Goal: Communication & Community: Answer question/provide support

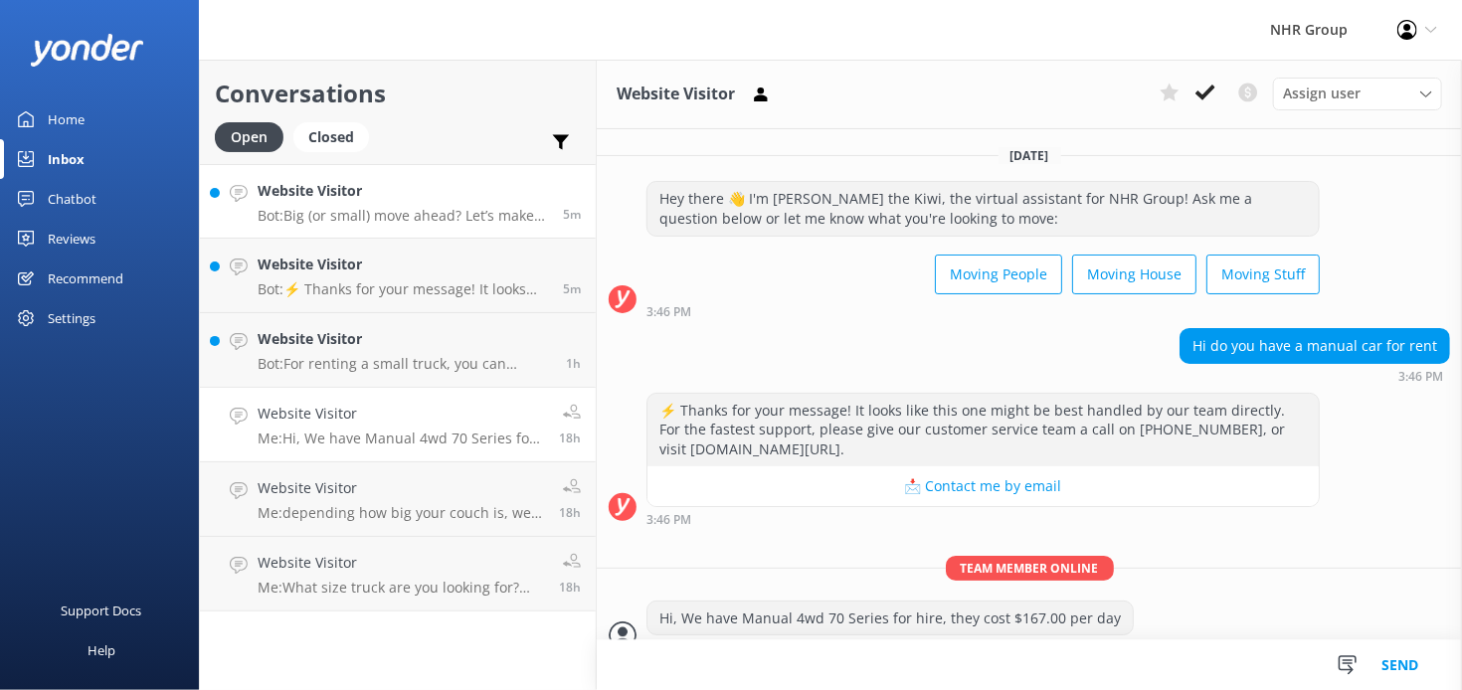
type textarea "..."
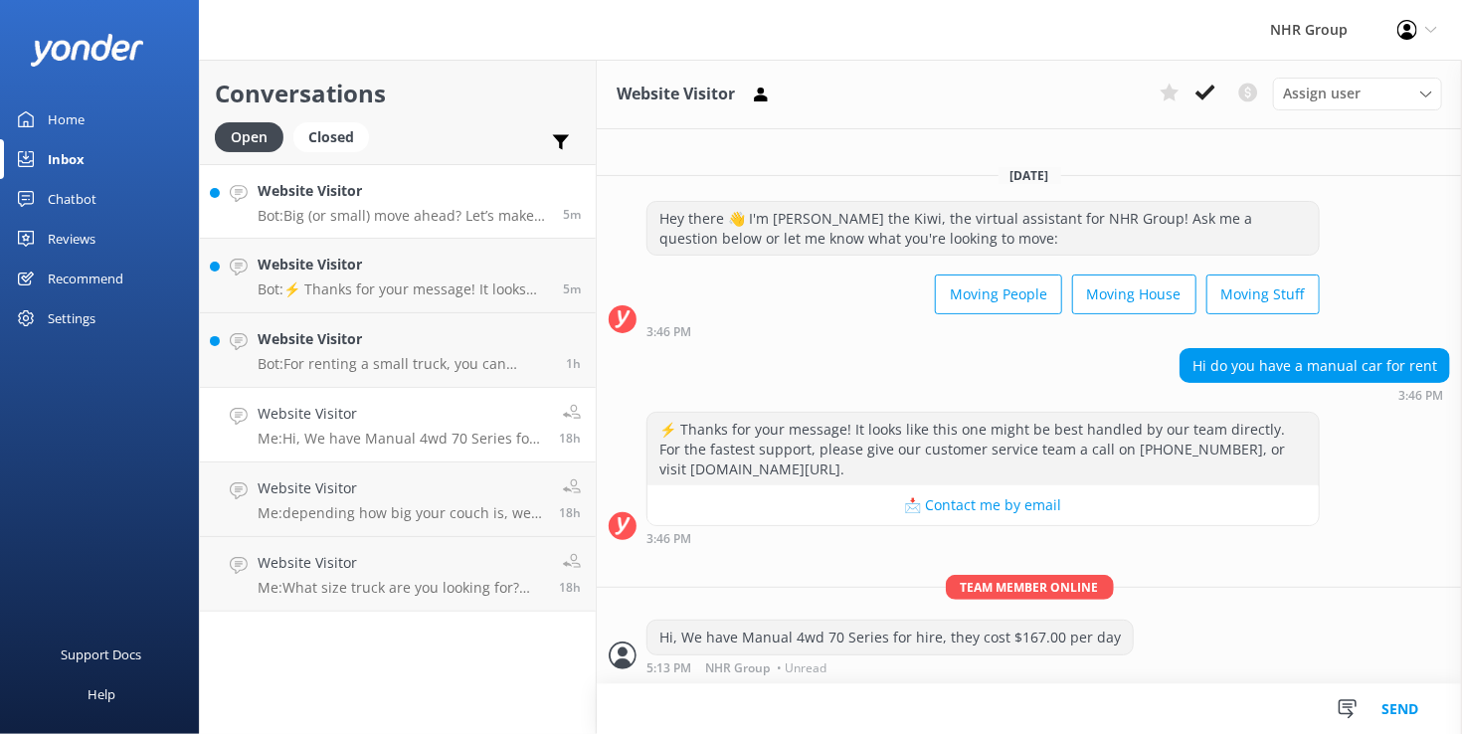
click at [376, 254] on div "Website Visitor Bot: Big (or small) move ahead? Let’s make sure you’ve got the …" at bounding box center [398, 387] width 396 height 447
click at [390, 218] on p "Bot: Big (or small) move ahead? Let’s make sure you’ve got the right wheels. Ta…" at bounding box center [403, 216] width 290 height 18
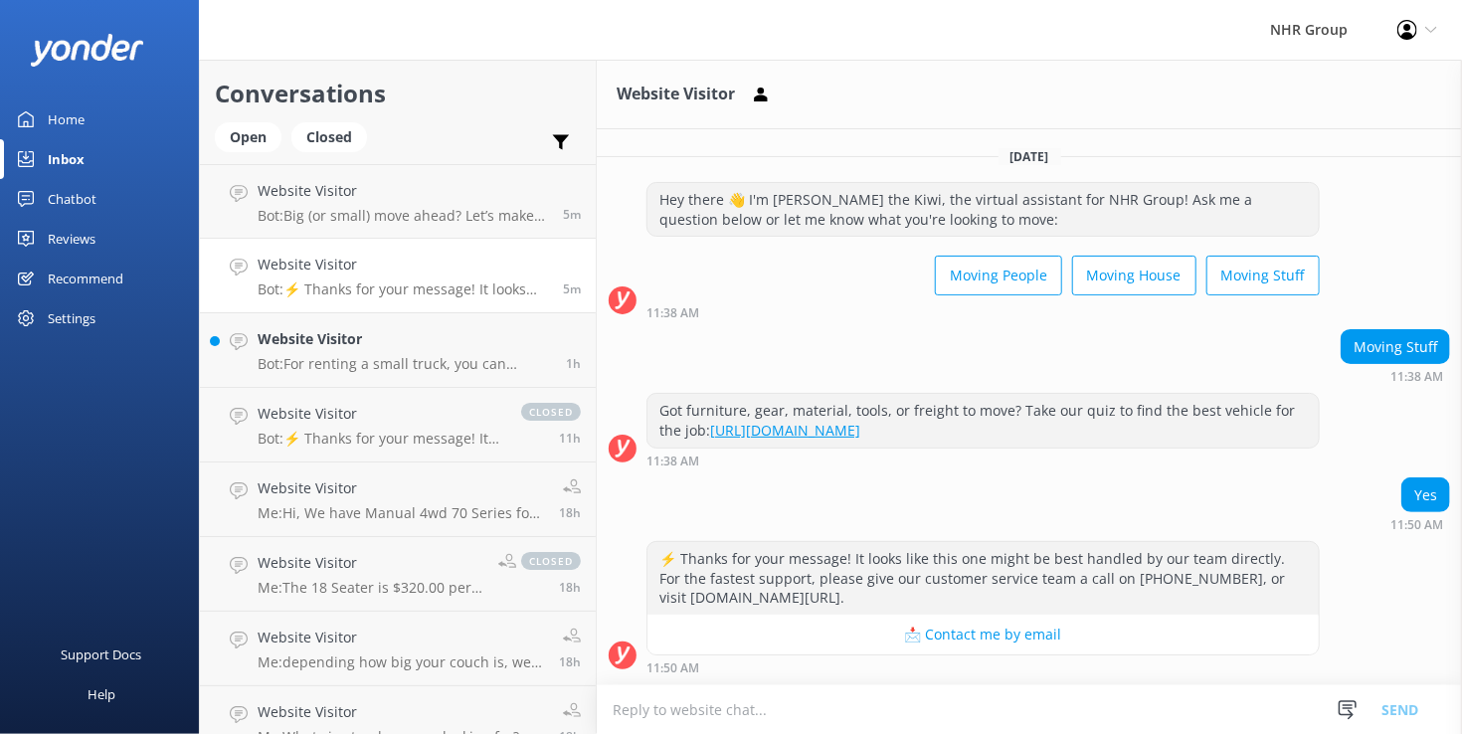
click at [308, 245] on link "Website Visitor Bot: ⚡ Thanks for your message! It looks like this one might be…" at bounding box center [398, 276] width 396 height 75
click at [353, 281] on p "Bot: ⚡ Thanks for your message! It looks like this one might be best handled by…" at bounding box center [403, 289] width 290 height 18
click at [388, 374] on link "Website Visitor Bot: For renting a small truck, you can explore our extensive f…" at bounding box center [398, 350] width 396 height 75
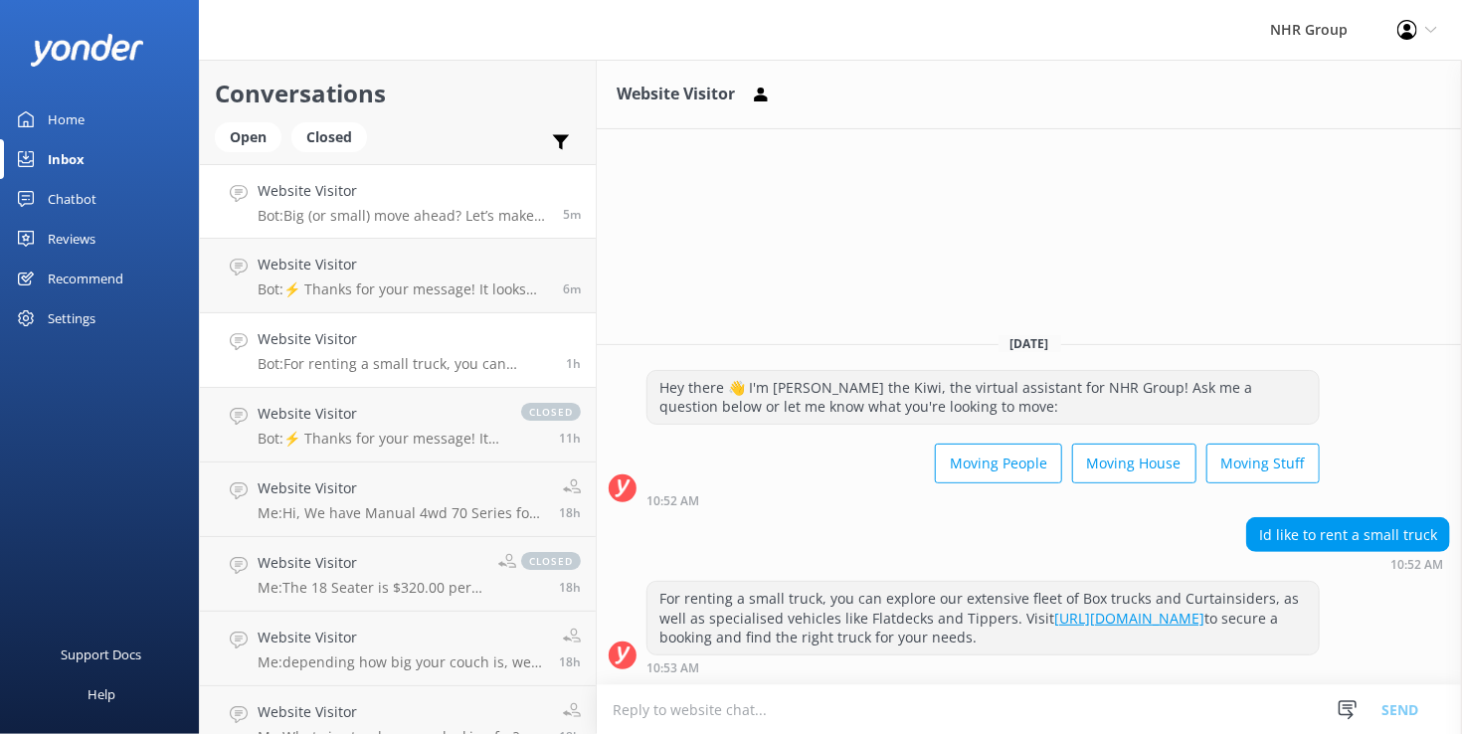
click at [351, 226] on link "Website Visitor Bot: Big (or small) move ahead? Let’s make sure you’ve got the …" at bounding box center [398, 201] width 396 height 75
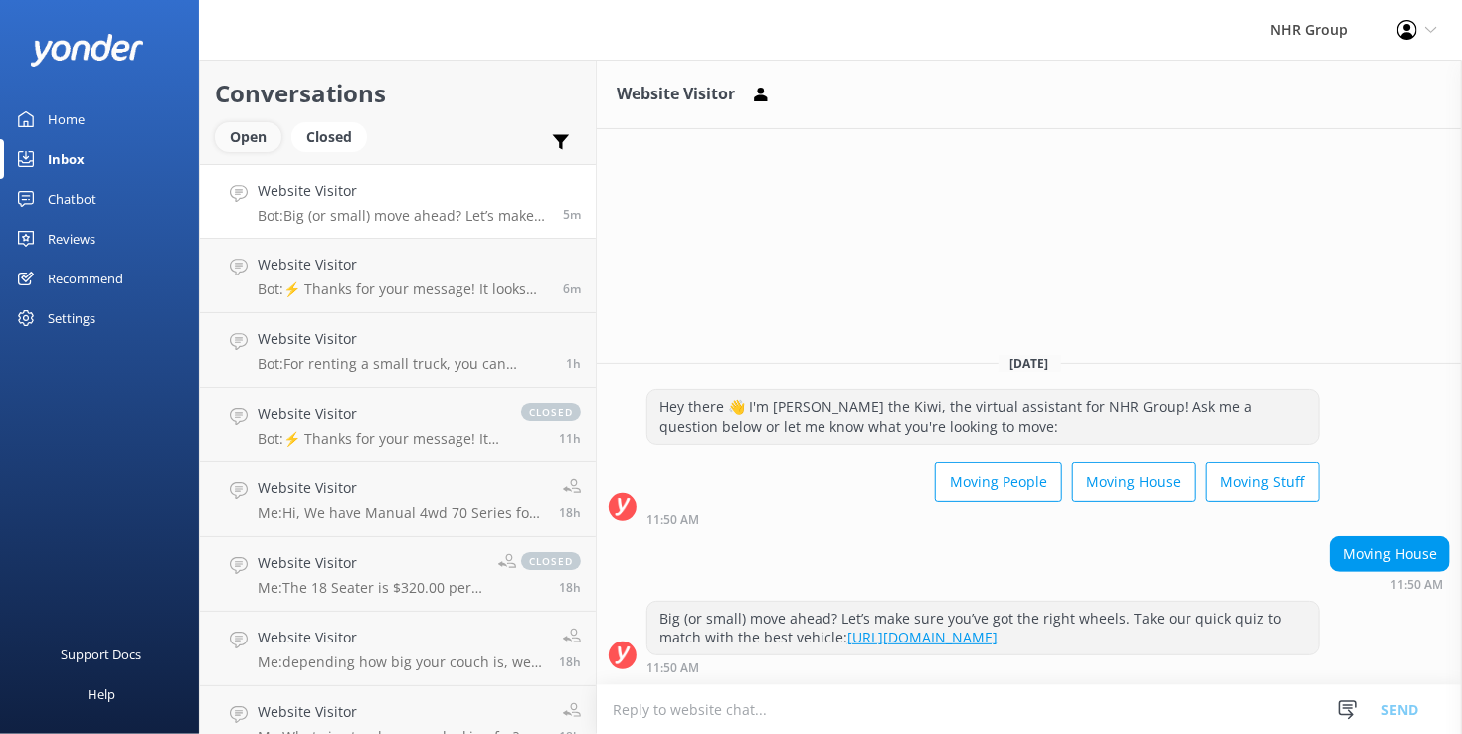
click at [247, 144] on div "Open" at bounding box center [248, 137] width 67 height 30
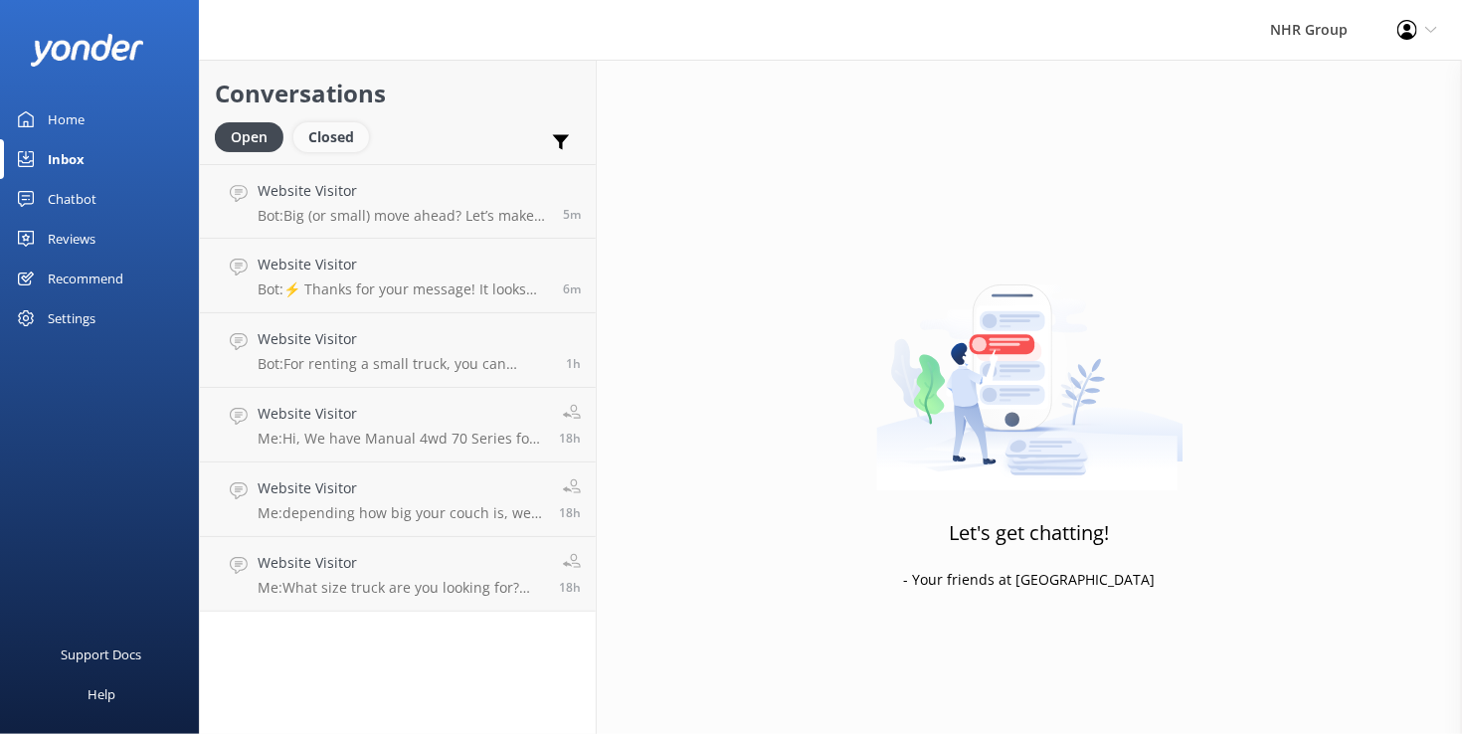
click at [340, 140] on div "Closed" at bounding box center [331, 137] width 76 height 30
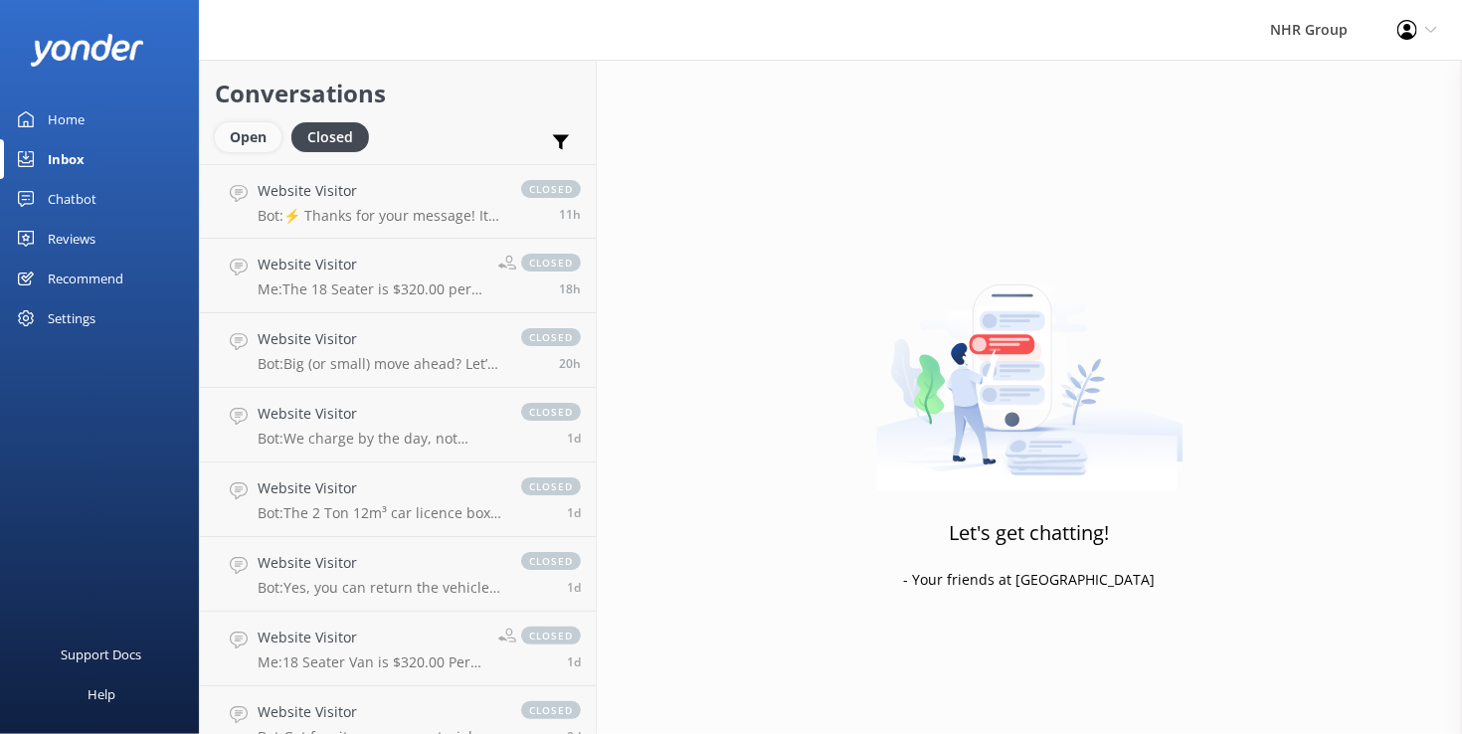
click at [241, 146] on div "Open" at bounding box center [248, 137] width 67 height 30
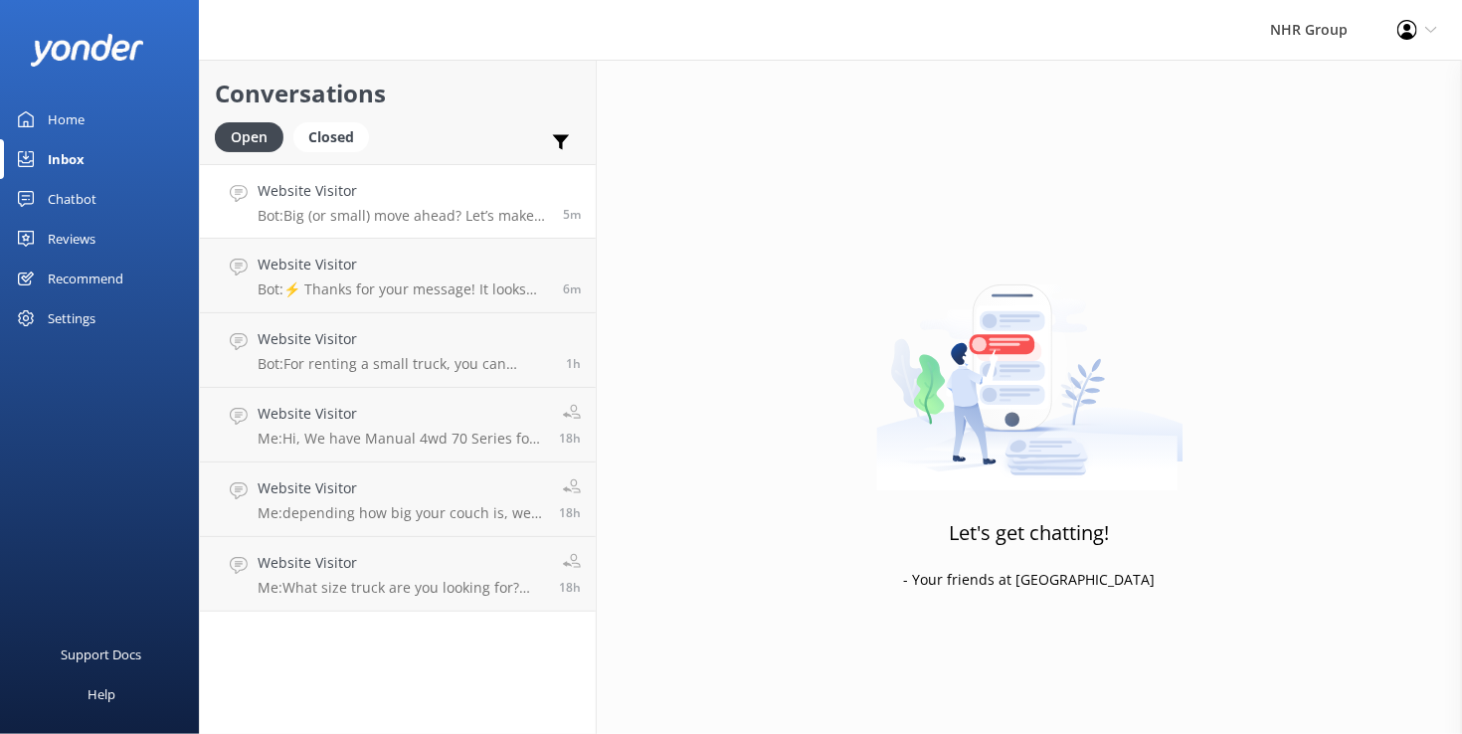
click at [364, 210] on p "Bot: Big (or small) move ahead? Let’s make sure you’ve got the right wheels. Ta…" at bounding box center [403, 216] width 290 height 18
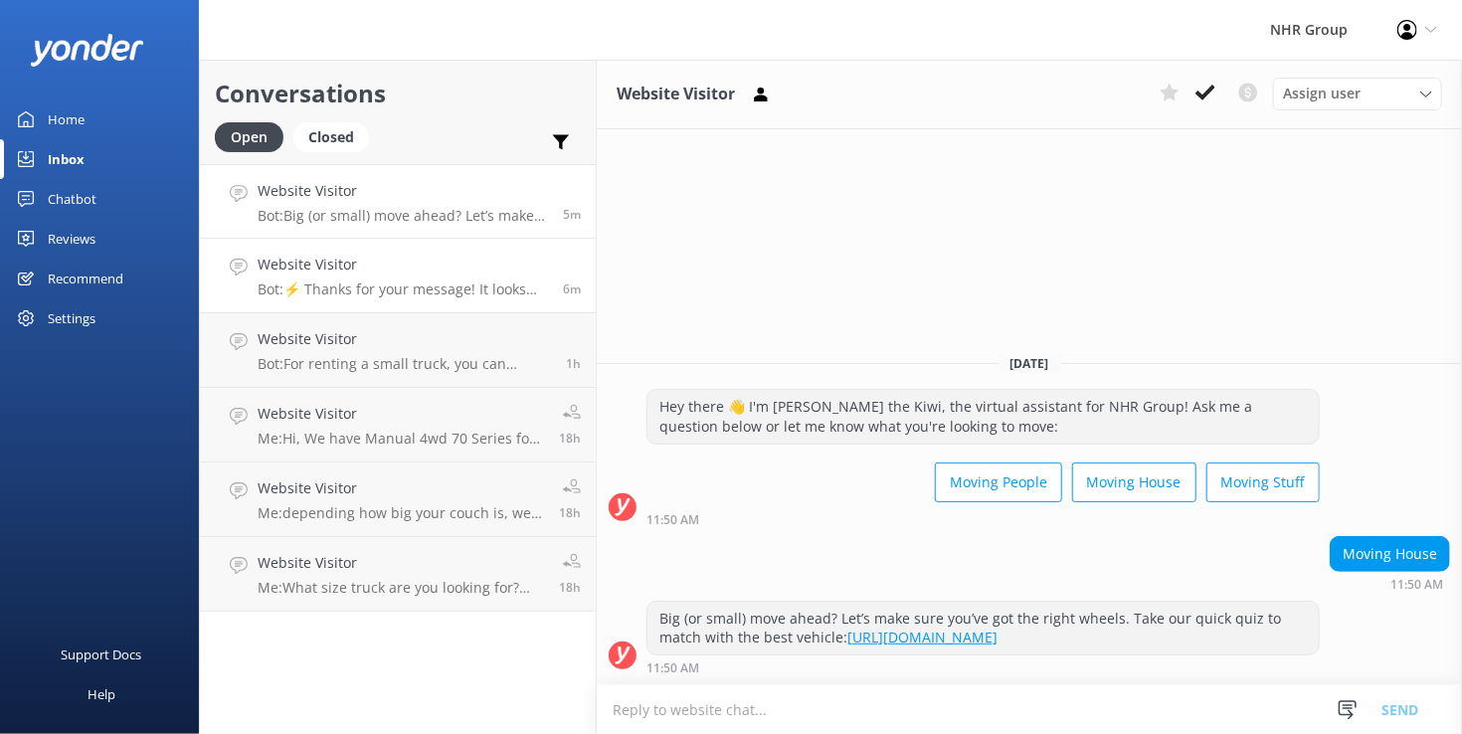
click at [370, 279] on div "Website Visitor Bot: ⚡ Thanks for your message! It looks like this one might be…" at bounding box center [403, 276] width 290 height 44
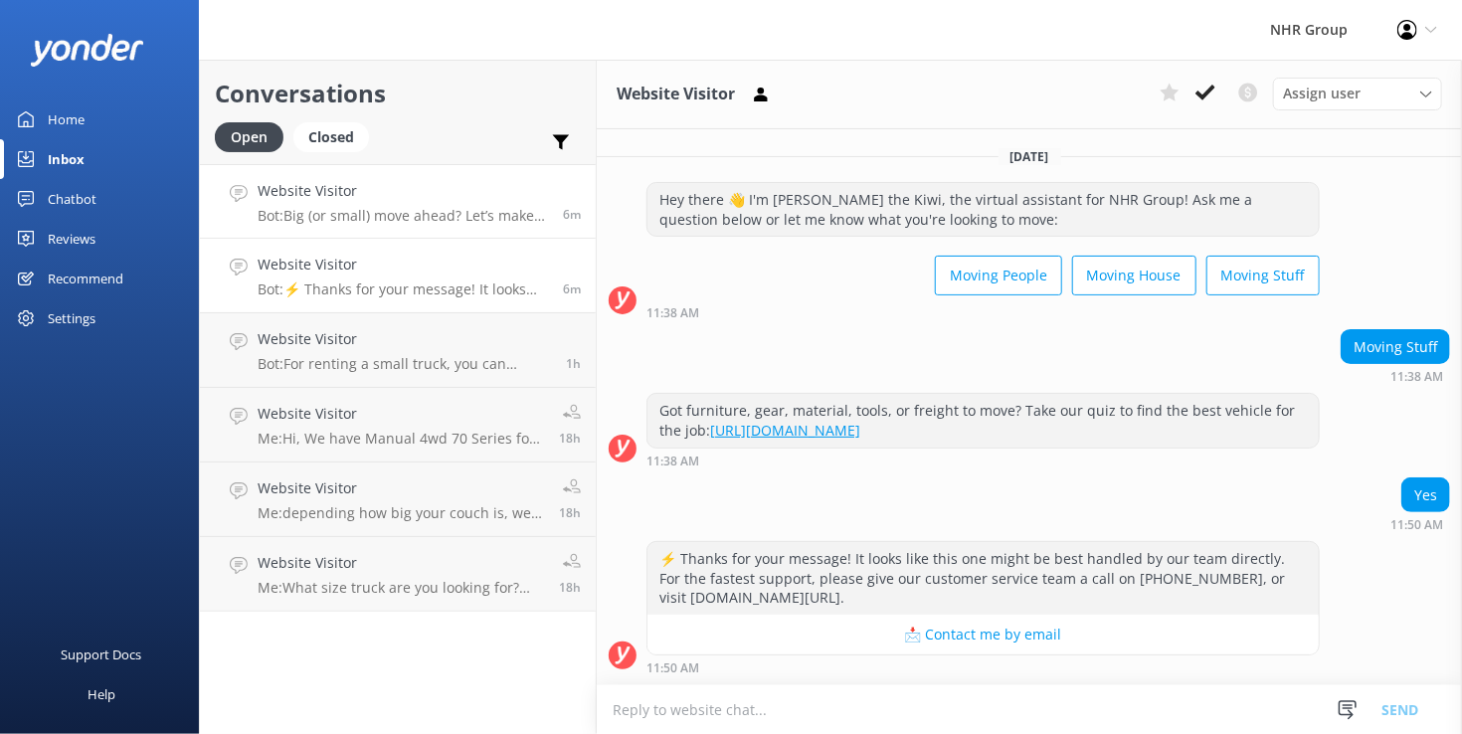
click at [324, 211] on p "Bot: Big (or small) move ahead? Let’s make sure you’ve got the right wheels. Ta…" at bounding box center [403, 216] width 290 height 18
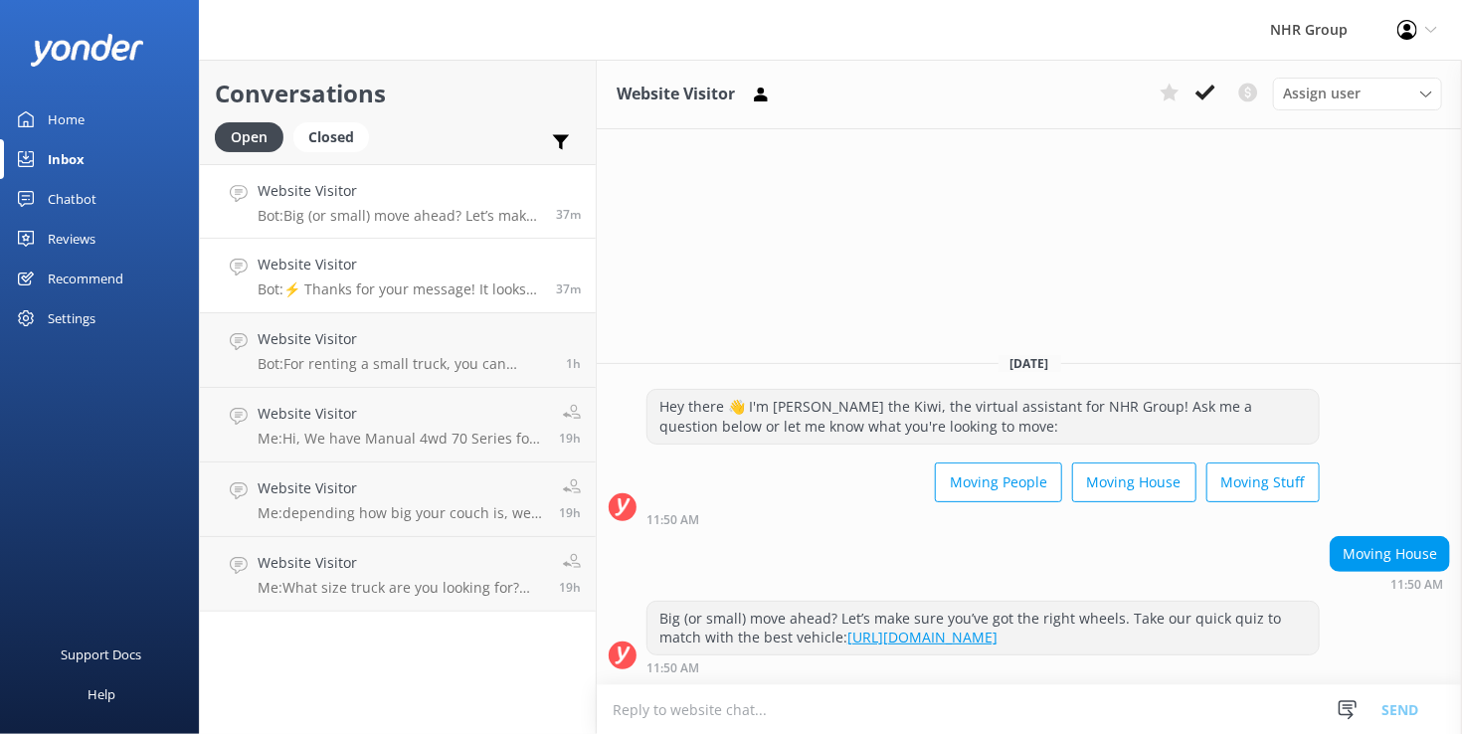
click at [372, 268] on h4 "Website Visitor" at bounding box center [399, 265] width 283 height 22
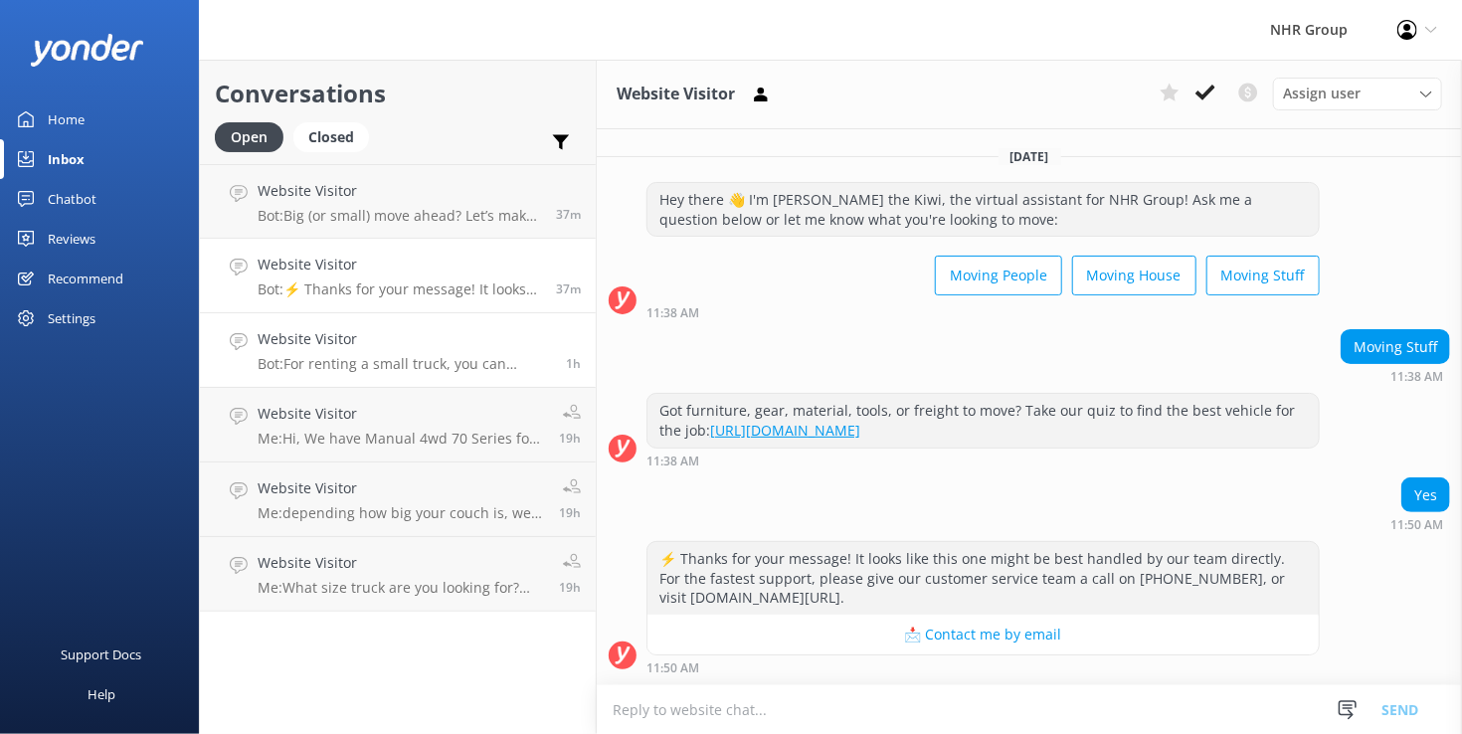
click at [376, 355] on div "Website Visitor Bot: For renting a small truck, you can explore our extensive f…" at bounding box center [404, 350] width 293 height 44
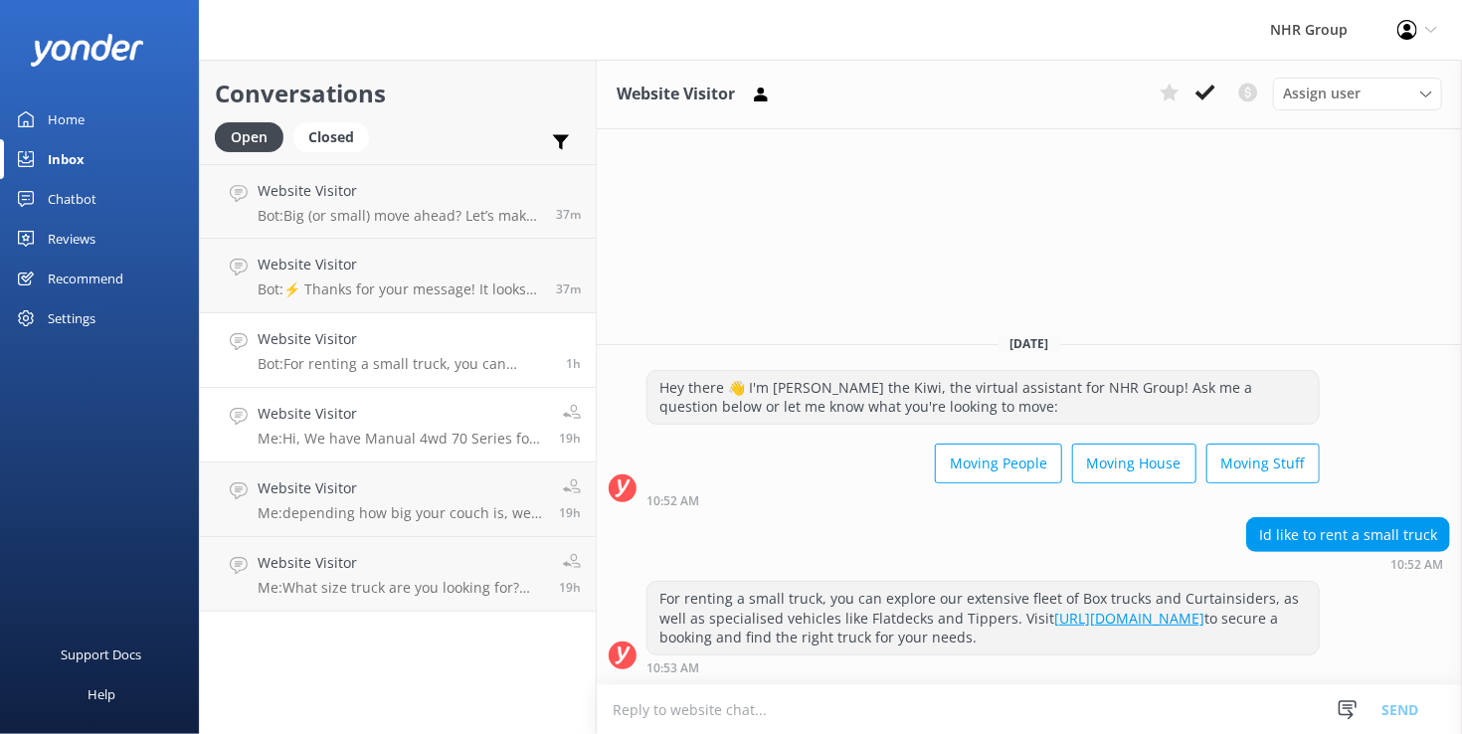
click at [376, 431] on p "Me: Hi, We have Manual 4wd 70 Series for hire, they cost $167.00 per day" at bounding box center [401, 439] width 286 height 18
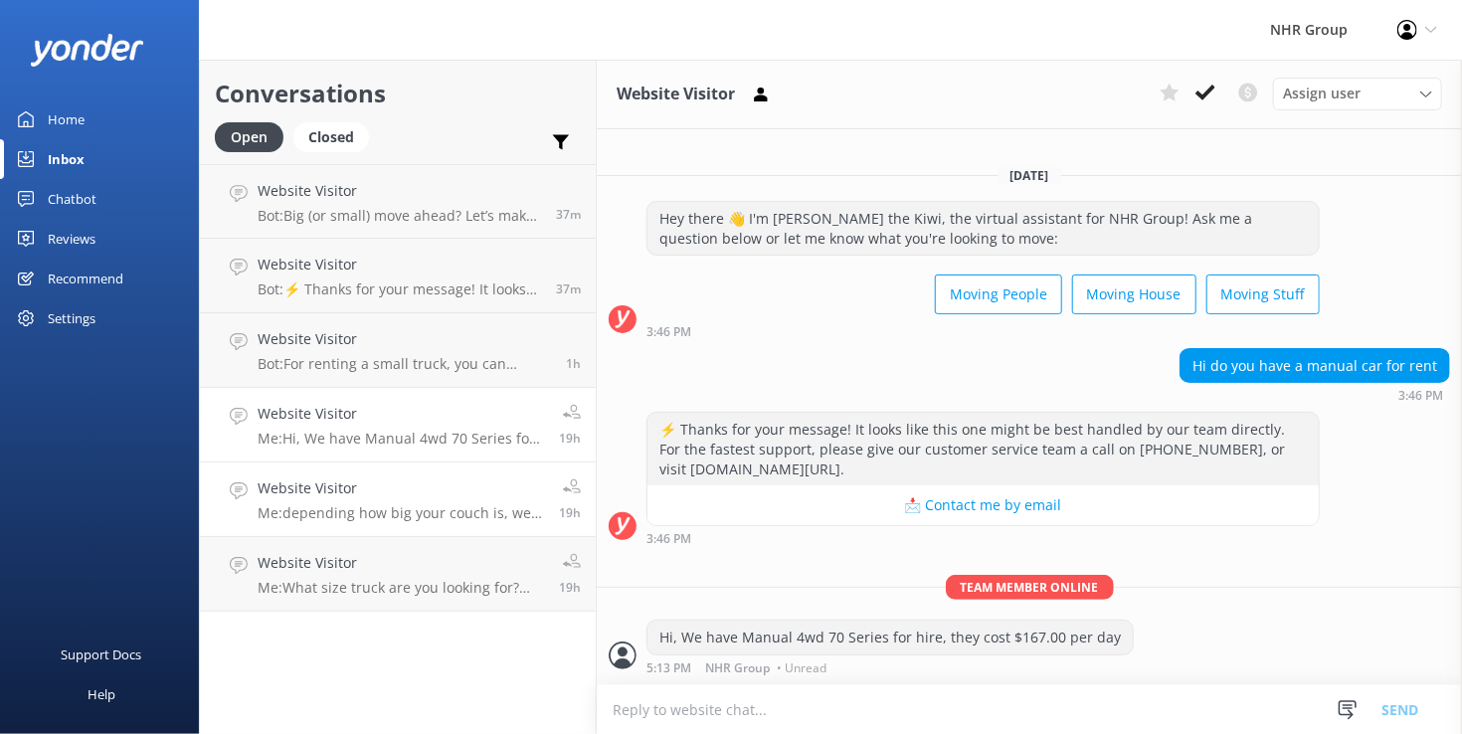
click at [378, 502] on div "Website Visitor Me: depending how big your couch is, we have 7m3 Vans for $ or …" at bounding box center [401, 499] width 286 height 44
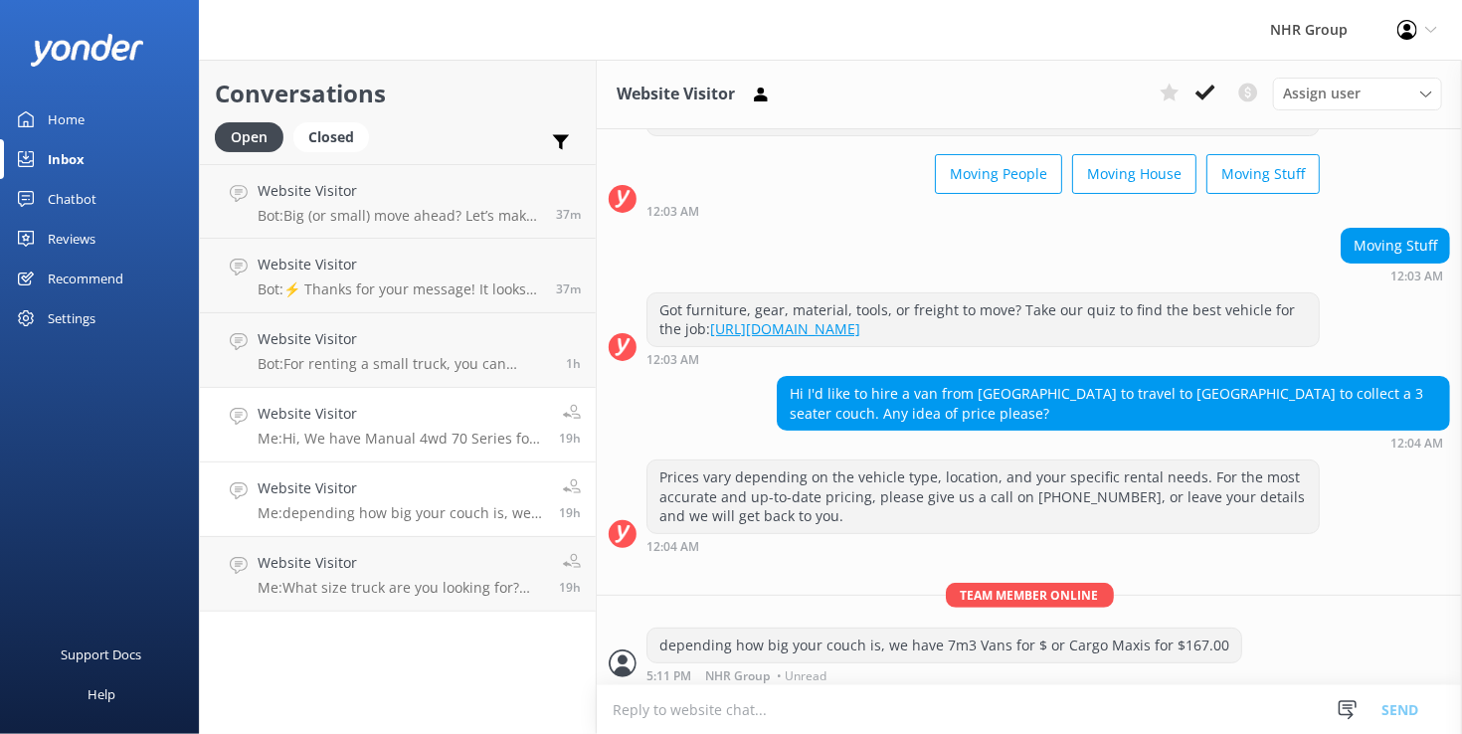
scroll to position [103, 0]
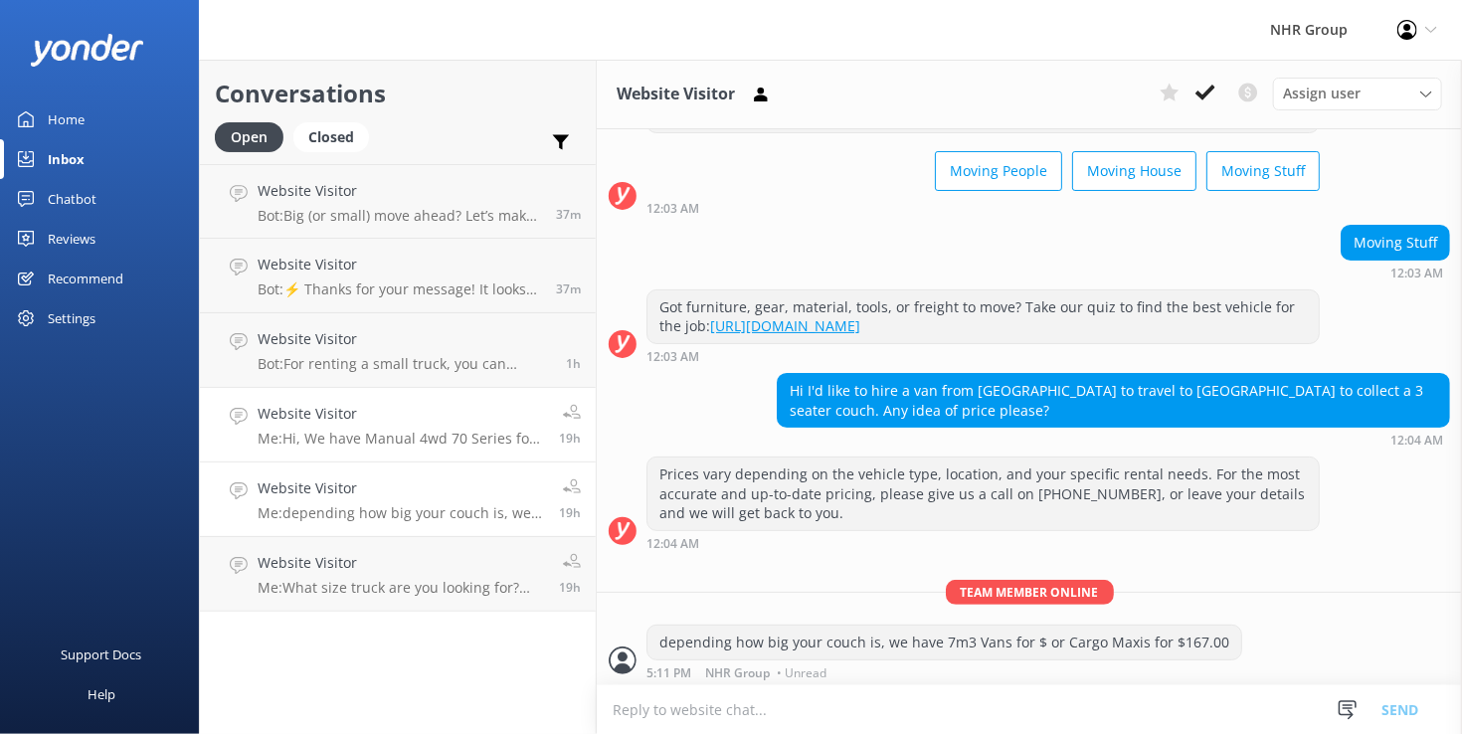
click at [365, 450] on link "Website Visitor Me: Hi, We have Manual 4wd 70 Series for hire, they cost $167.0…" at bounding box center [398, 425] width 396 height 75
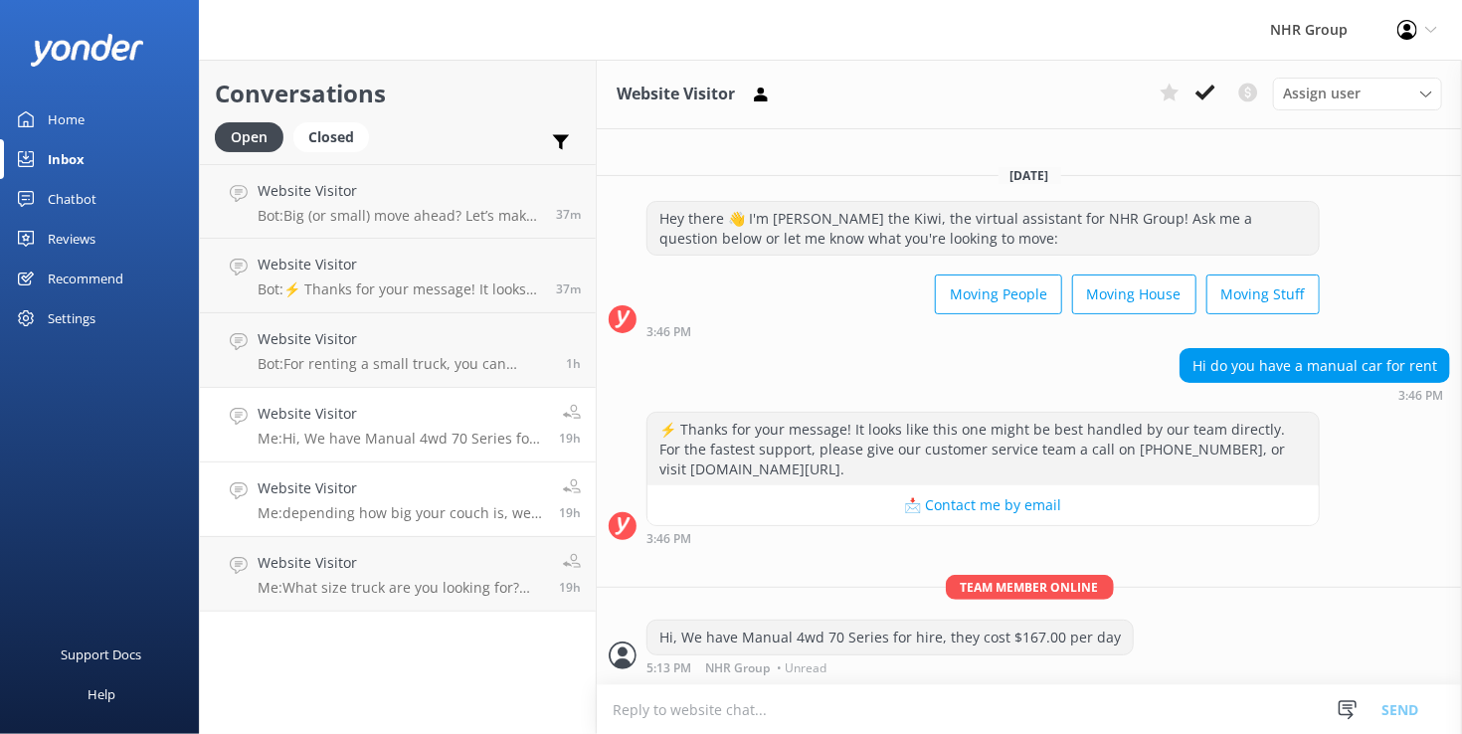
click at [366, 487] on h4 "Website Visitor" at bounding box center [401, 488] width 286 height 22
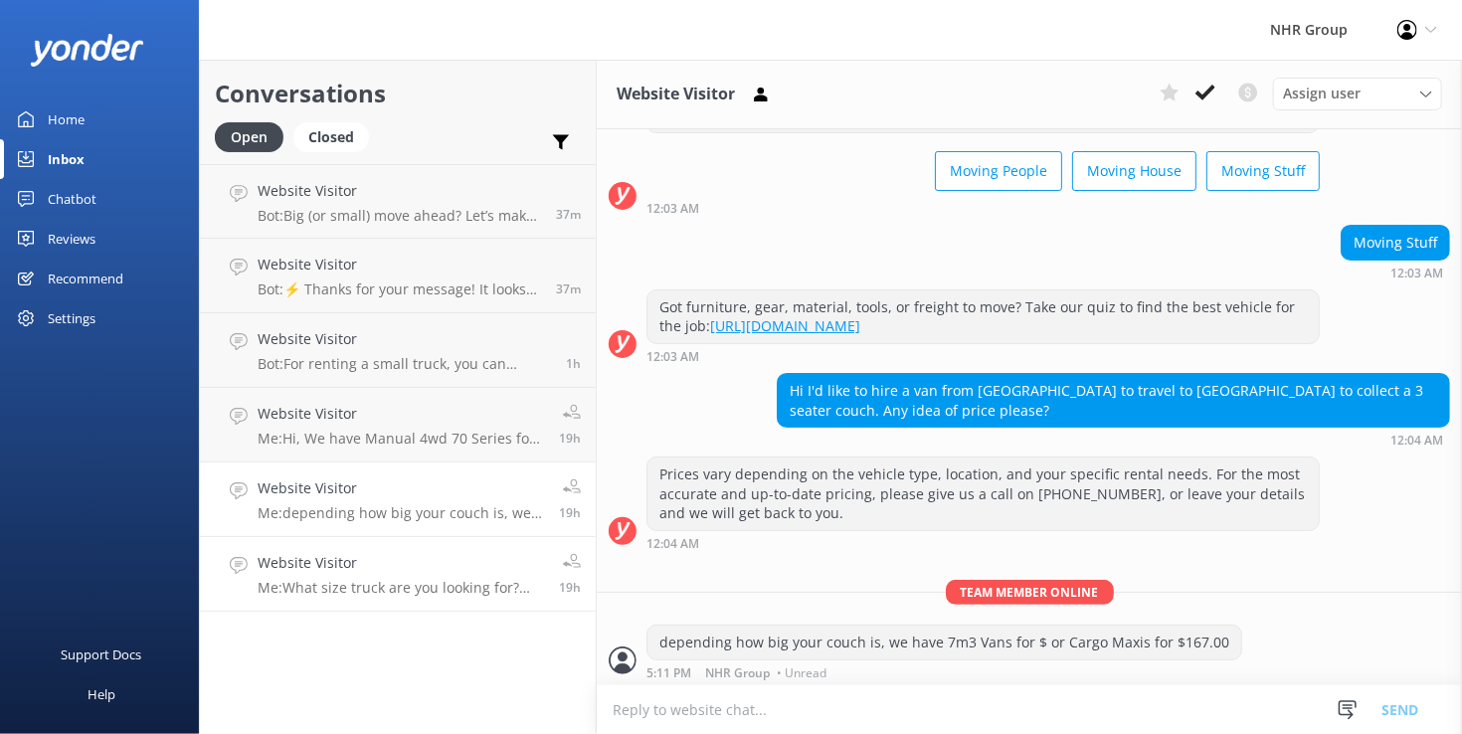
scroll to position [103, 0]
click at [392, 580] on p "Me: What size truck are you looking for? Then we can let you know the Dimensions" at bounding box center [401, 588] width 286 height 18
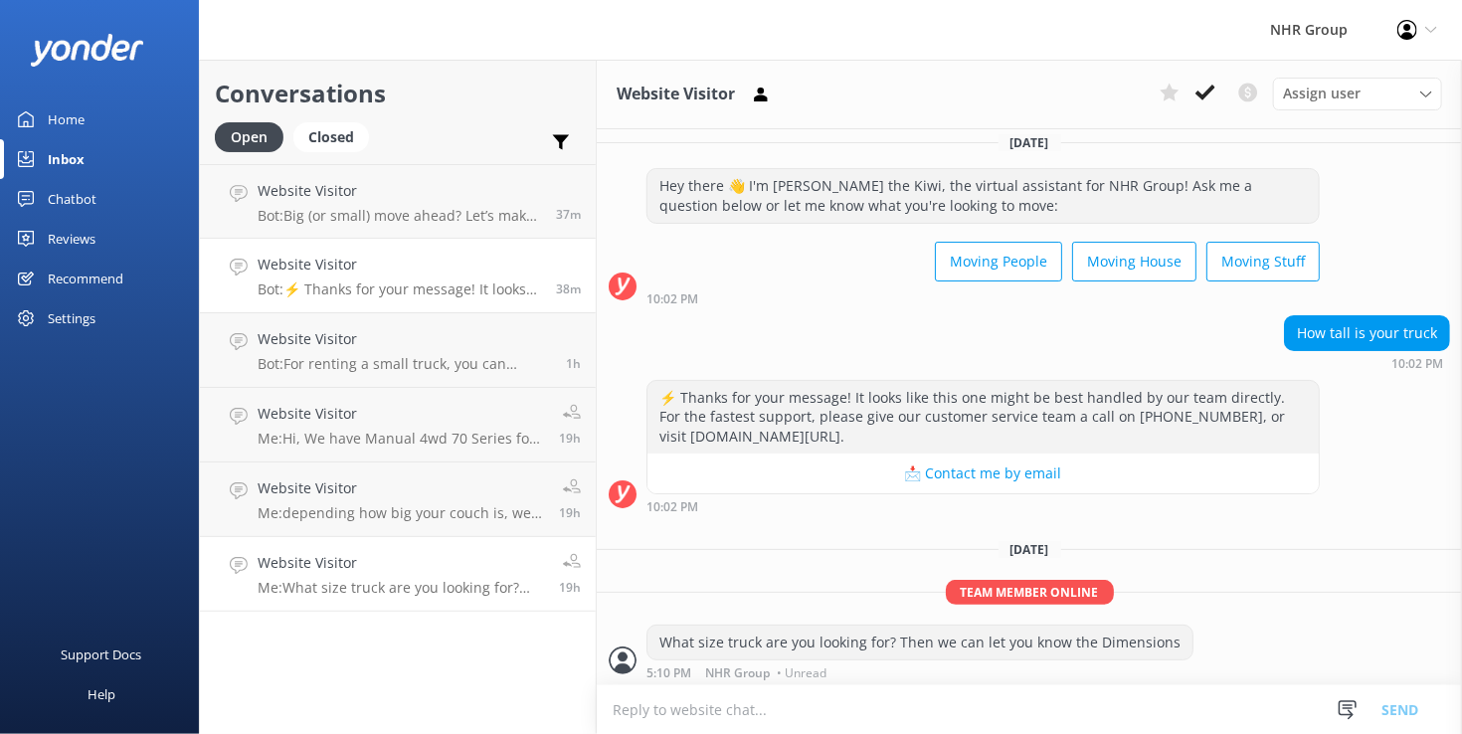
scroll to position [14, 0]
click at [377, 197] on h4 "Website Visitor" at bounding box center [399, 191] width 283 height 22
